Goal: Obtain resource: Download file/media

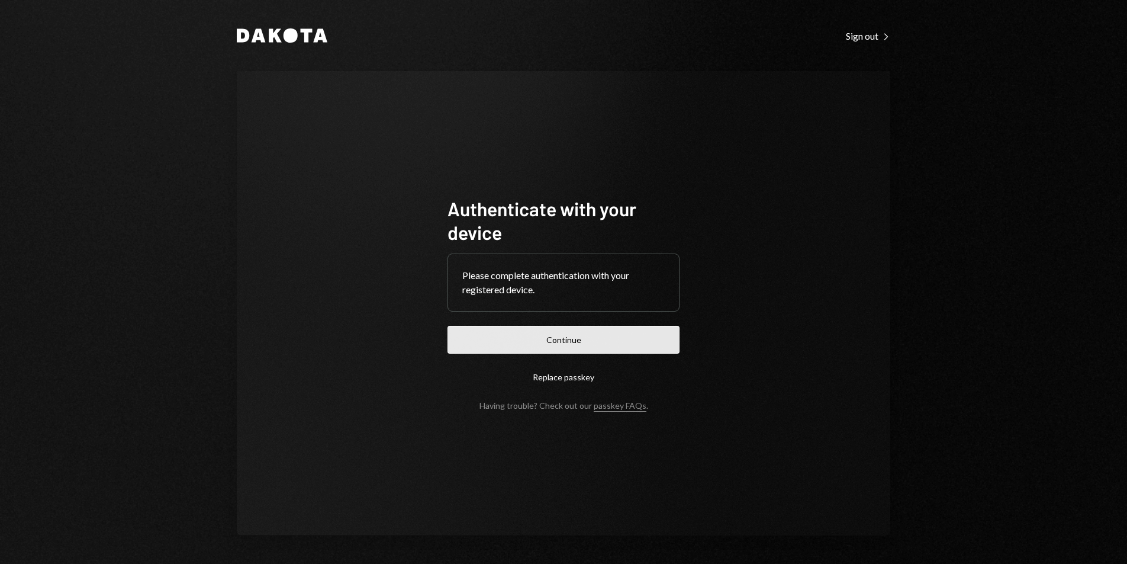
click at [628, 337] on button "Continue" at bounding box center [564, 340] width 232 height 28
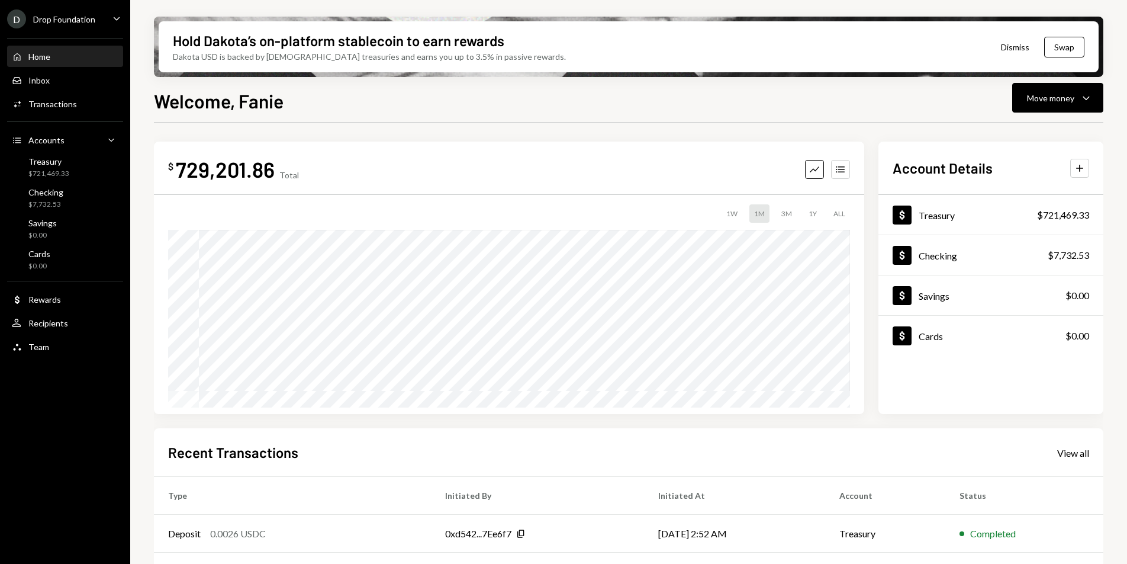
click at [81, 24] on div "D Drop Foundation" at bounding box center [51, 18] width 88 height 19
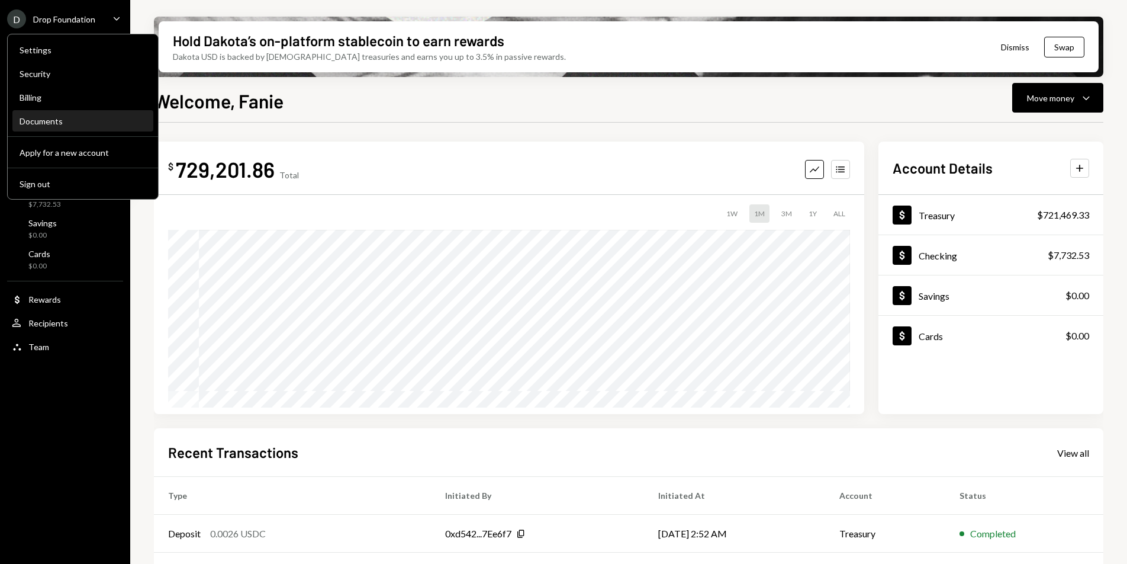
click at [48, 119] on div "Documents" at bounding box center [83, 121] width 127 height 10
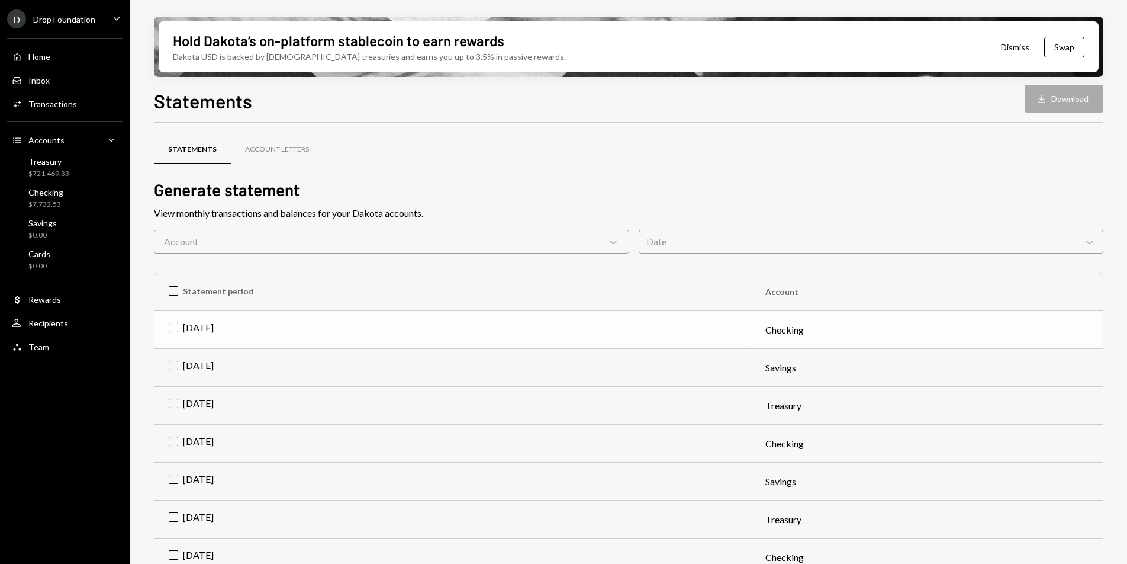
click at [171, 328] on td "[DATE]" at bounding box center [453, 330] width 597 height 38
click at [174, 404] on td "[DATE]" at bounding box center [453, 406] width 597 height 38
click at [1037, 106] on button "Download Download (2)" at bounding box center [1059, 99] width 90 height 28
click at [1031, 102] on icon "Download" at bounding box center [1031, 99] width 12 height 12
click at [727, 190] on h2 "Generate statement" at bounding box center [629, 189] width 950 height 23
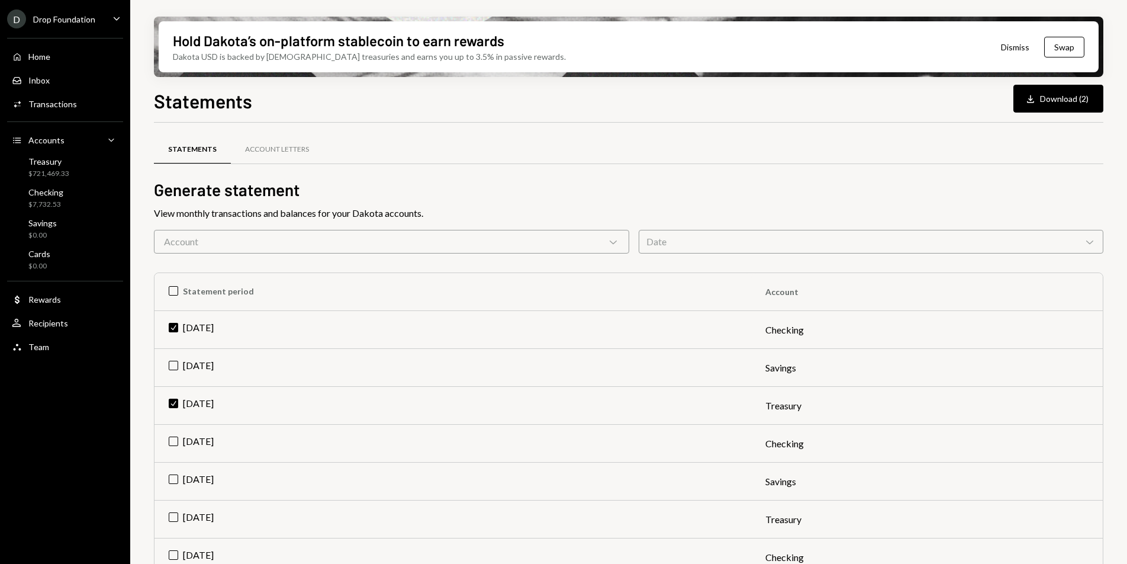
click at [664, 8] on div "Hold Dakota’s on-platform stablecoin to earn rewards Dakota USD is backed by U.…" at bounding box center [628, 282] width 997 height 564
click at [355, 184] on h2 "Generate statement" at bounding box center [629, 189] width 950 height 23
